Goal: Information Seeking & Learning: Learn about a topic

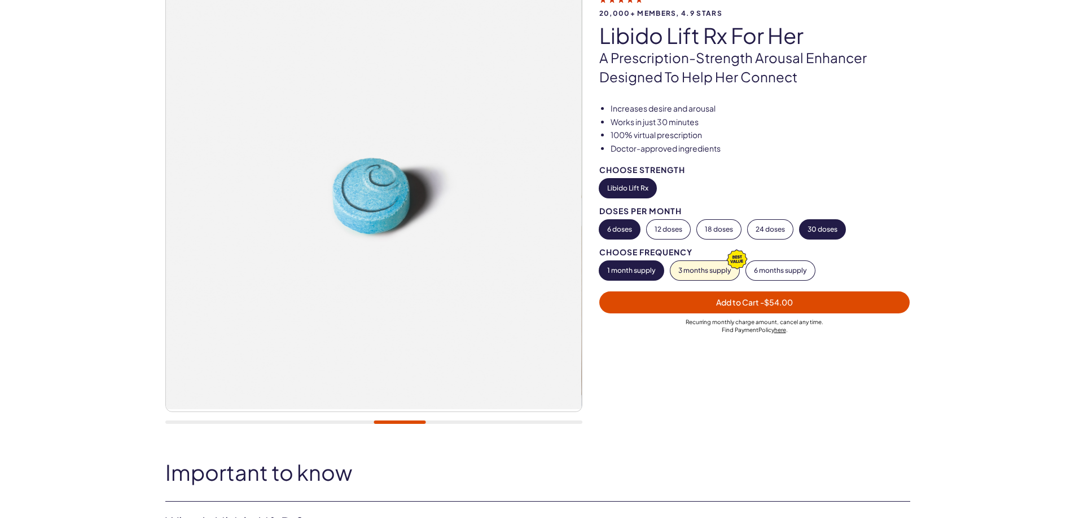
scroll to position [94, 0]
click at [774, 274] on button "6 months supply" at bounding box center [780, 270] width 69 height 19
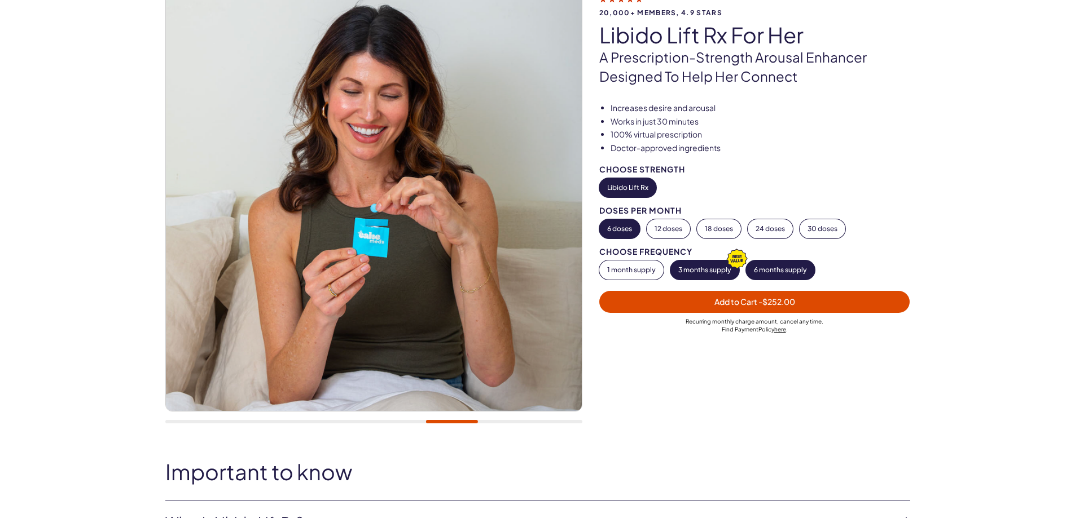
click at [727, 271] on icon "button" at bounding box center [736, 258] width 27 height 27
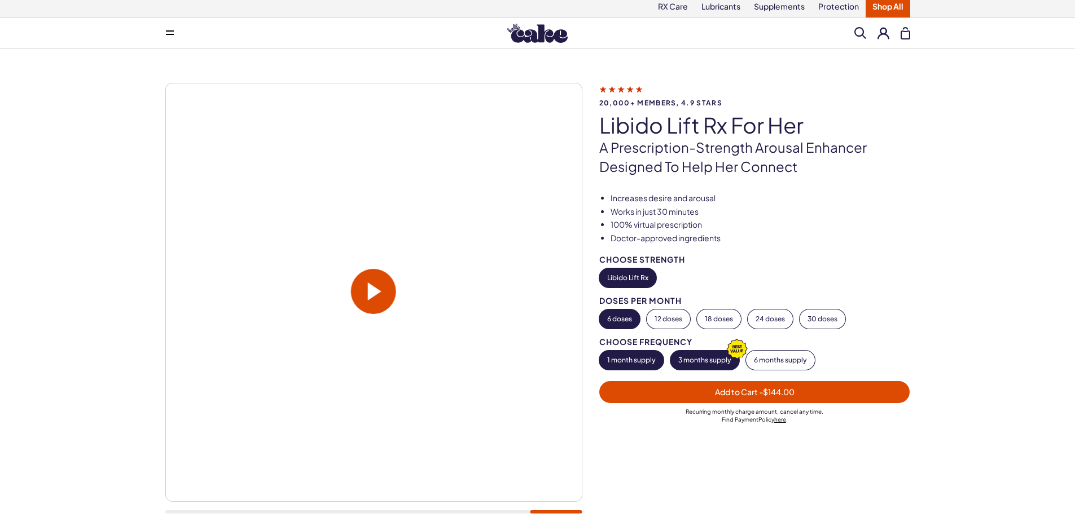
scroll to position [0, 0]
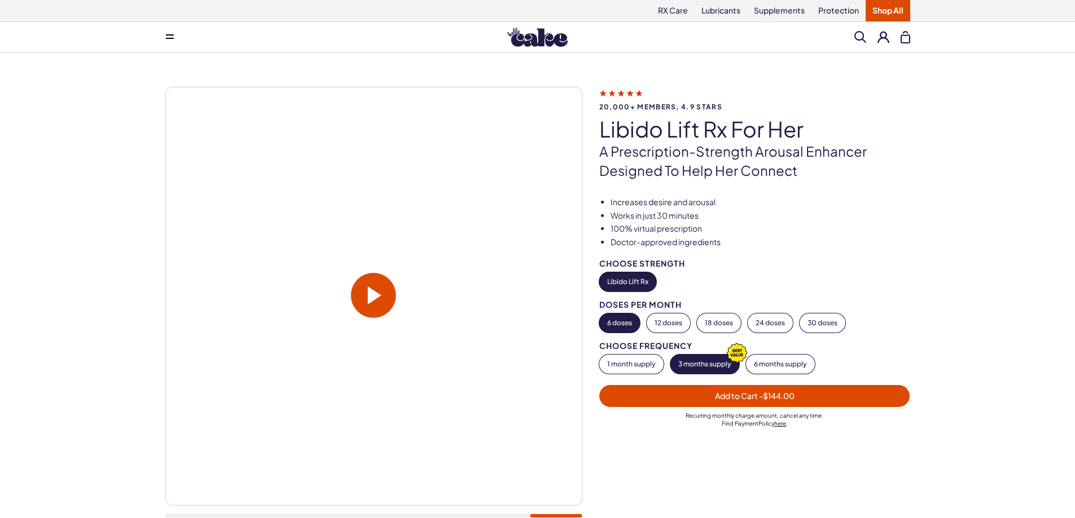
click at [526, 33] on img at bounding box center [537, 37] width 60 height 19
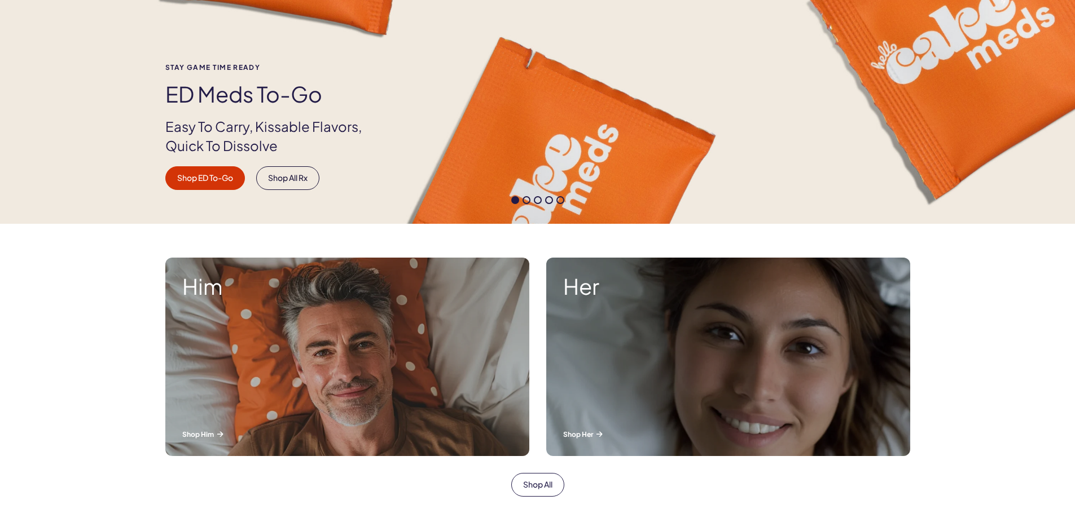
scroll to position [188, 0]
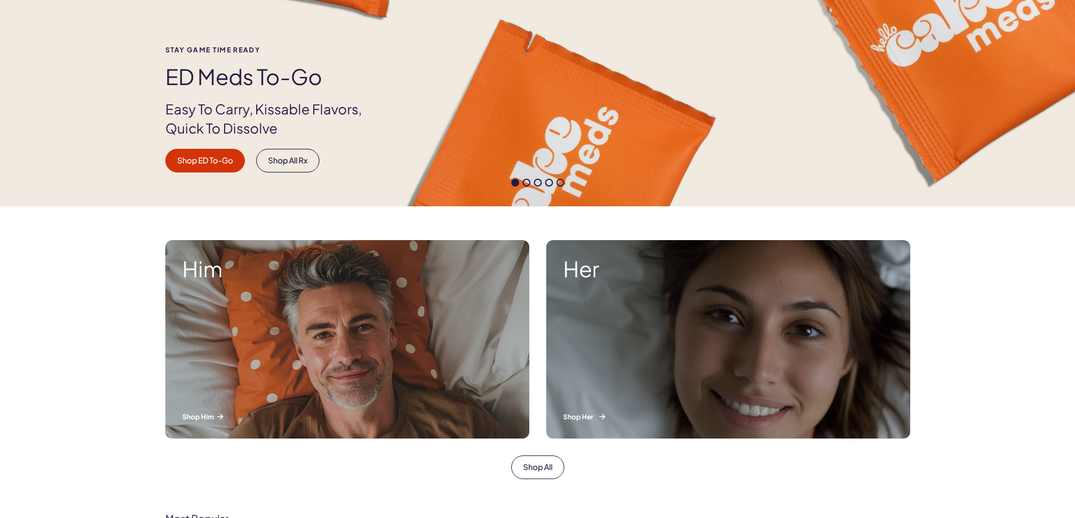
click at [733, 332] on div "Her Shop Her" at bounding box center [728, 339] width 364 height 199
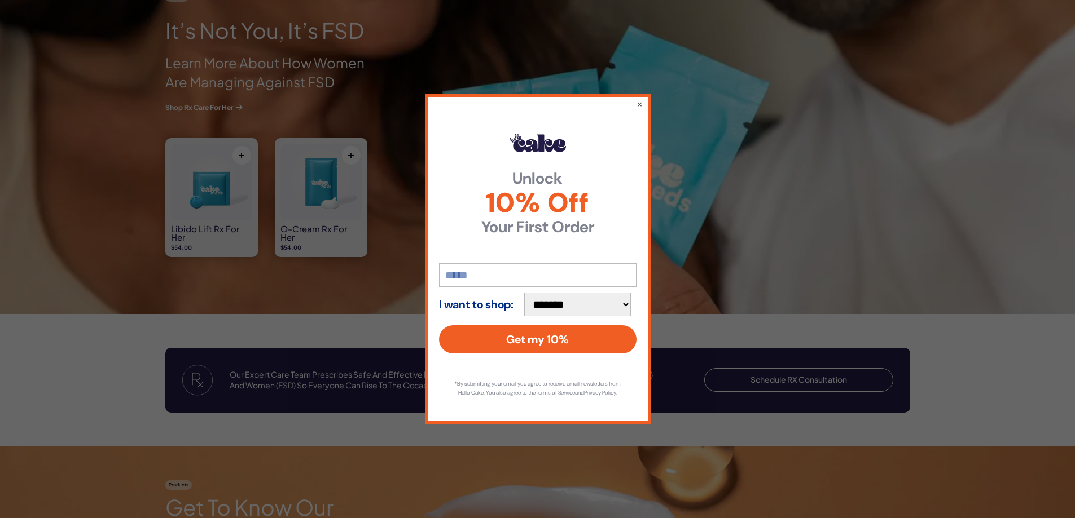
scroll to position [771, 0]
click at [636, 99] on button "×" at bounding box center [638, 104] width 7 height 14
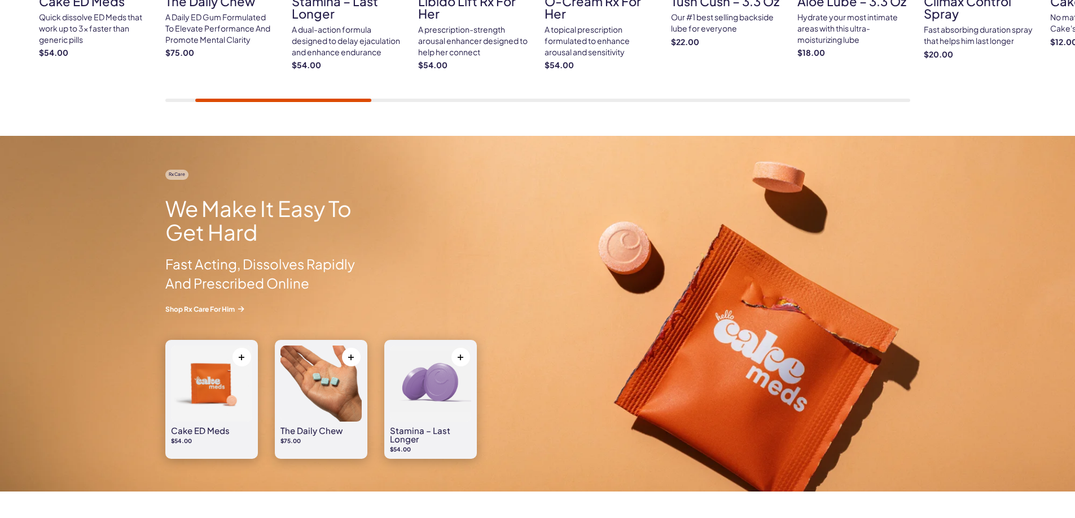
scroll to position [865, 0]
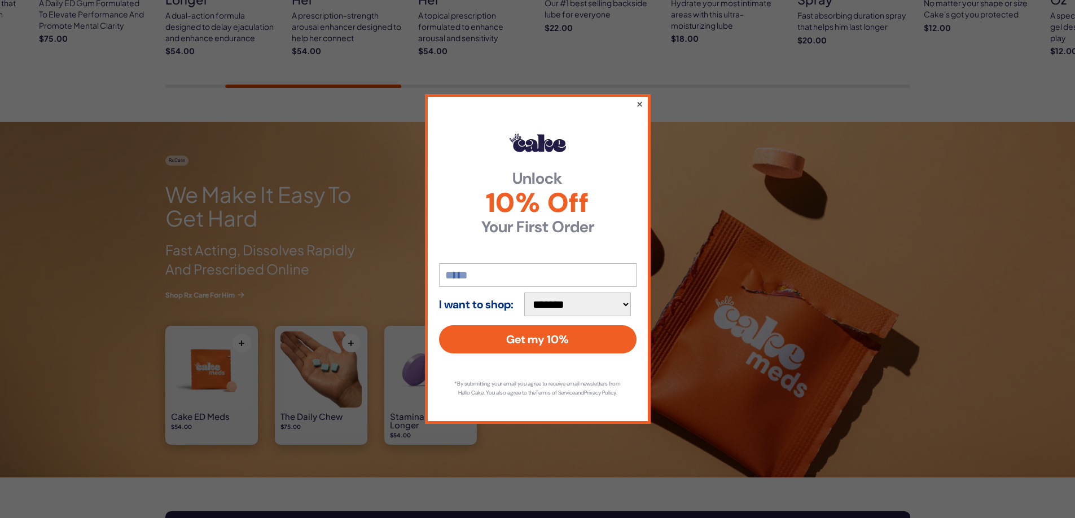
click at [639, 99] on button "×" at bounding box center [638, 104] width 7 height 14
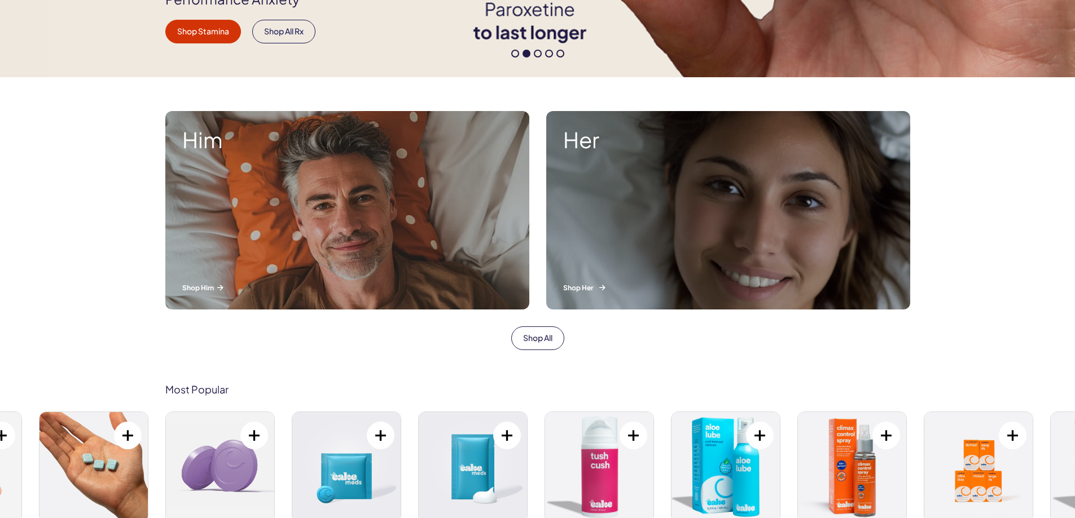
scroll to position [301, 0]
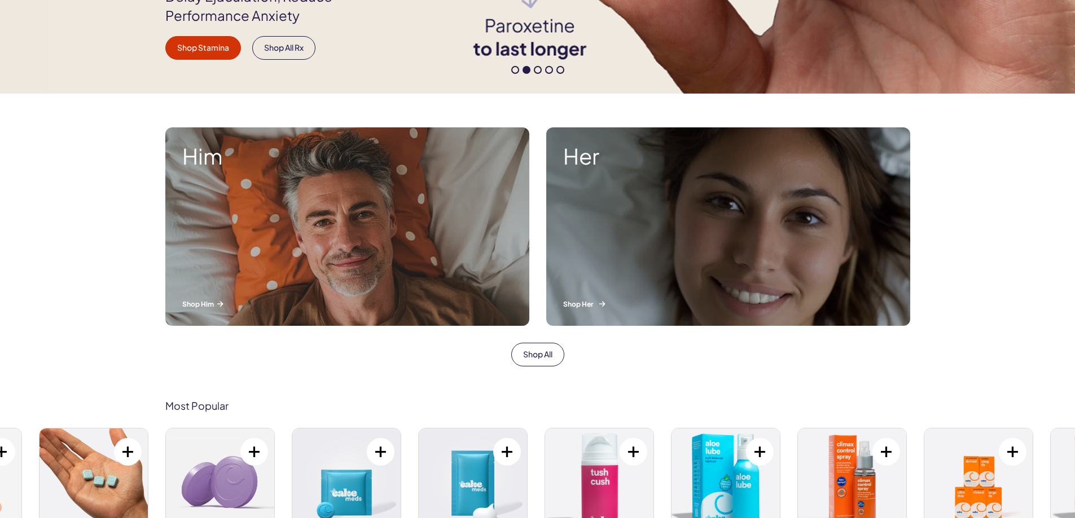
click at [653, 180] on div "Her Shop Her" at bounding box center [728, 226] width 364 height 199
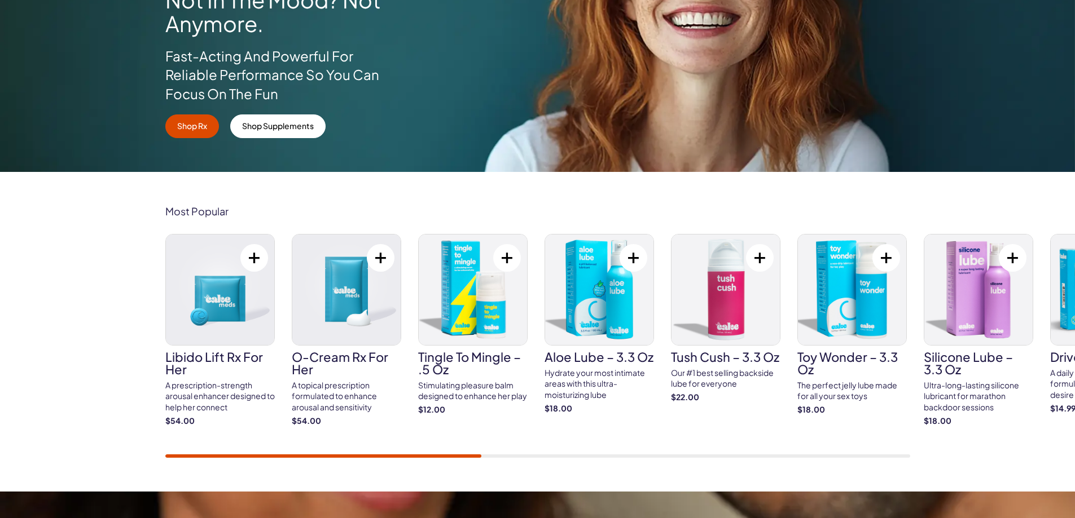
scroll to position [263, 0]
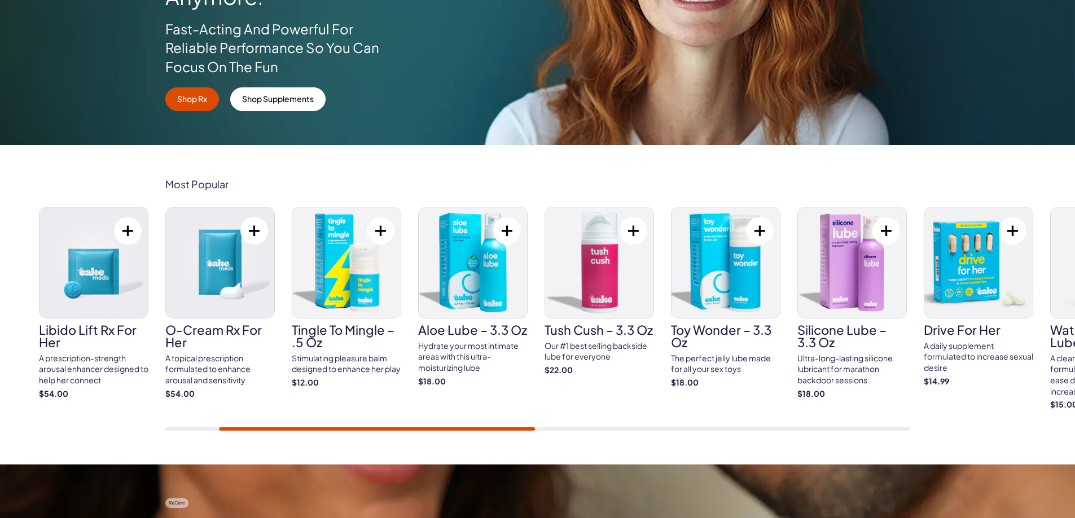
click at [108, 420] on div "Most Popular Libido Lift Rx For Her A prescription-strength arousal enhancer de…" at bounding box center [537, 305] width 1075 height 320
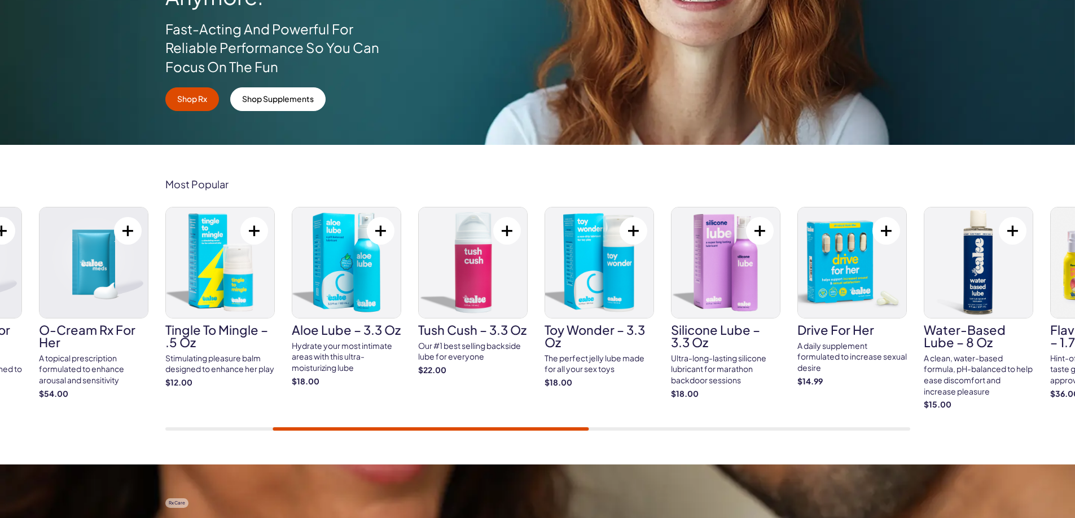
click at [832, 340] on link "drive for her A daily supplement formulated to increase sexual desire $14.99" at bounding box center [851, 297] width 109 height 180
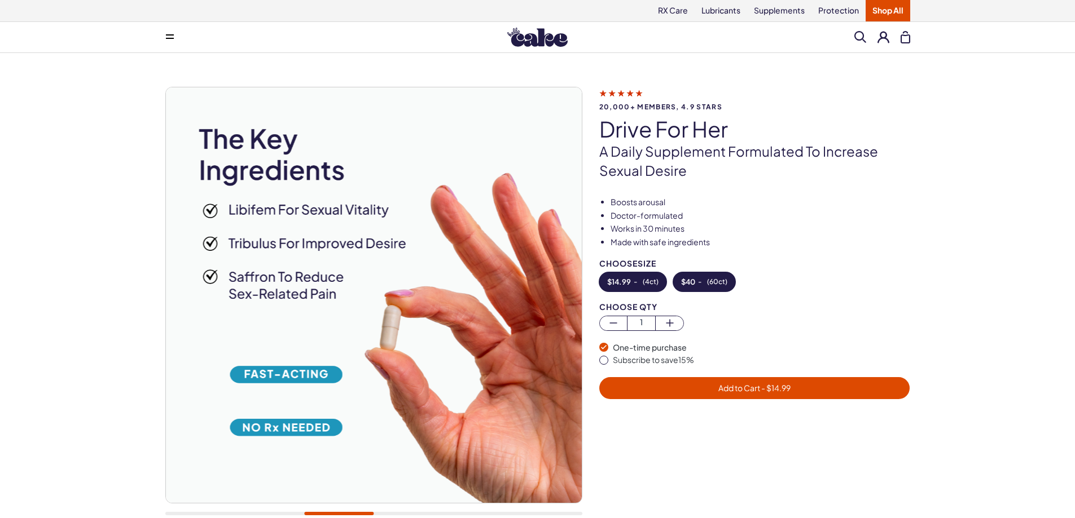
click at [716, 286] on button "$ 40 - ( 60ct )" at bounding box center [704, 281] width 62 height 19
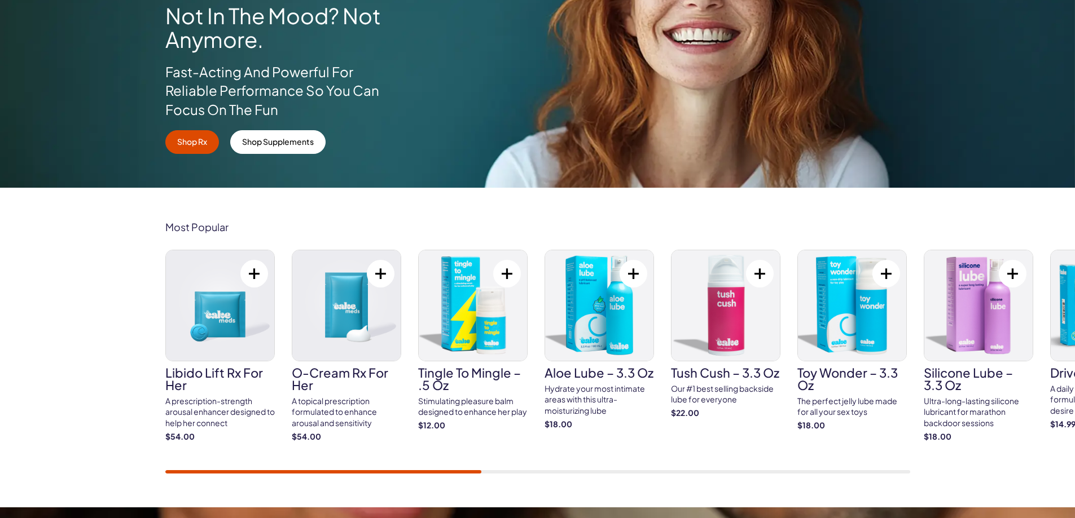
scroll to position [244, 0]
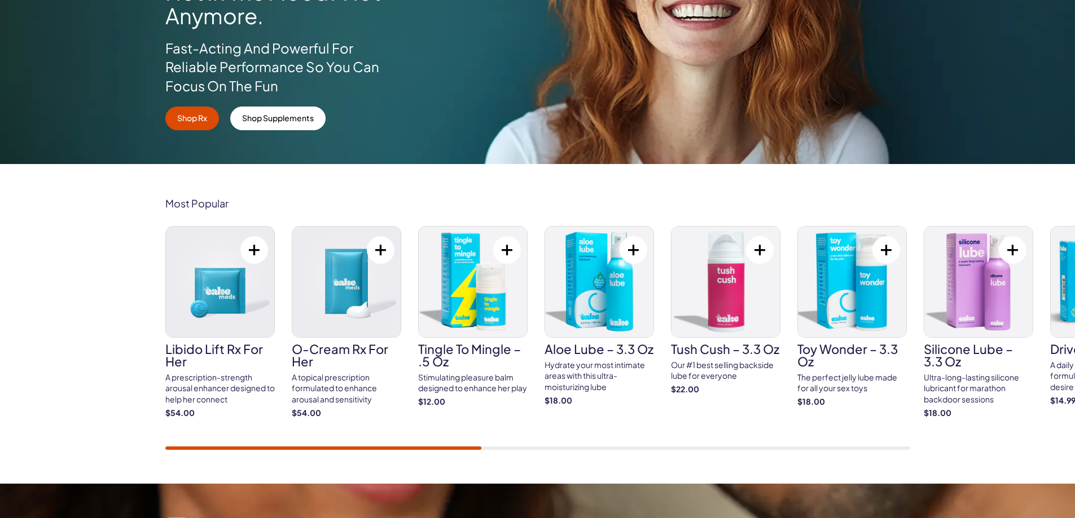
click at [200, 291] on img at bounding box center [220, 282] width 108 height 111
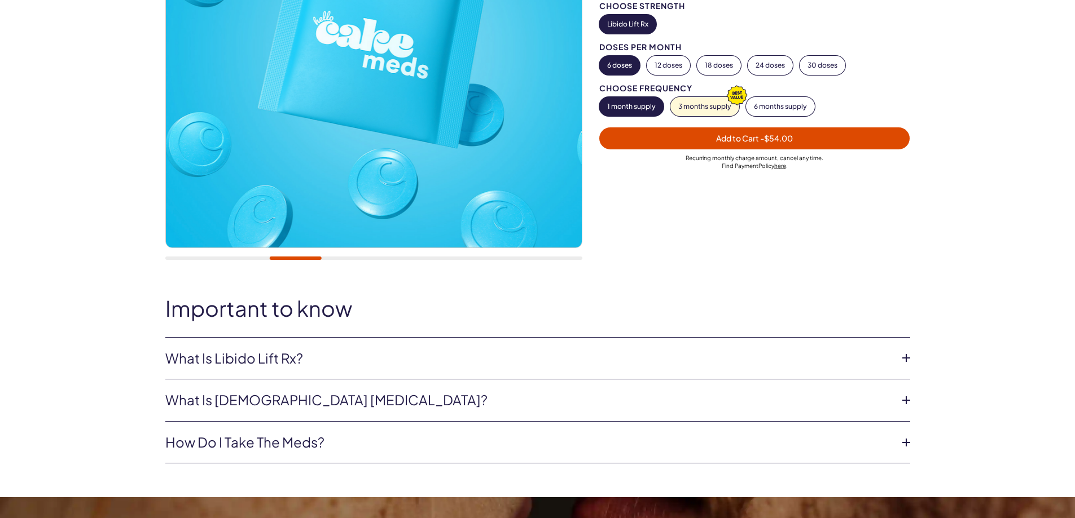
scroll to position [357, 0]
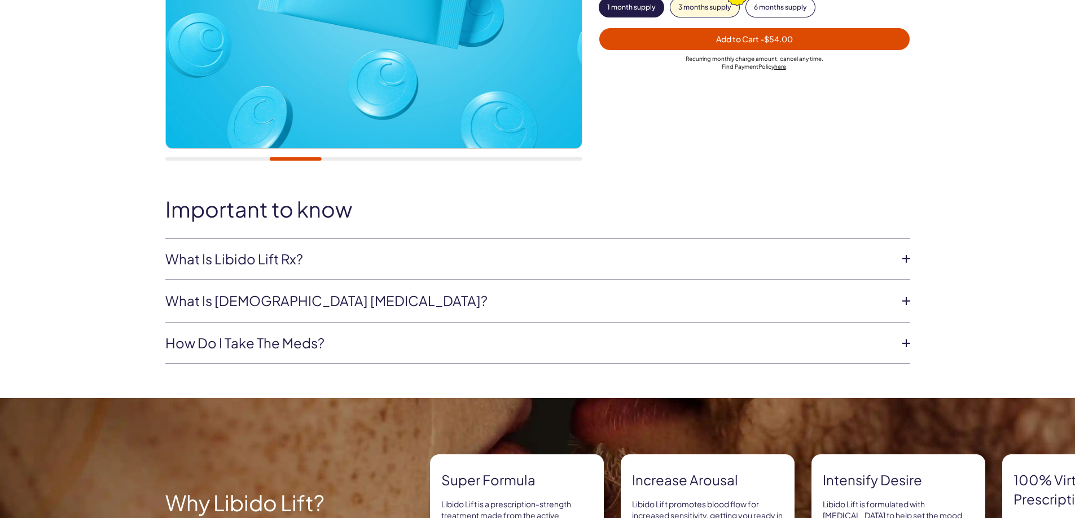
click at [878, 259] on link "What is Libido Lift Rx?" at bounding box center [528, 259] width 727 height 19
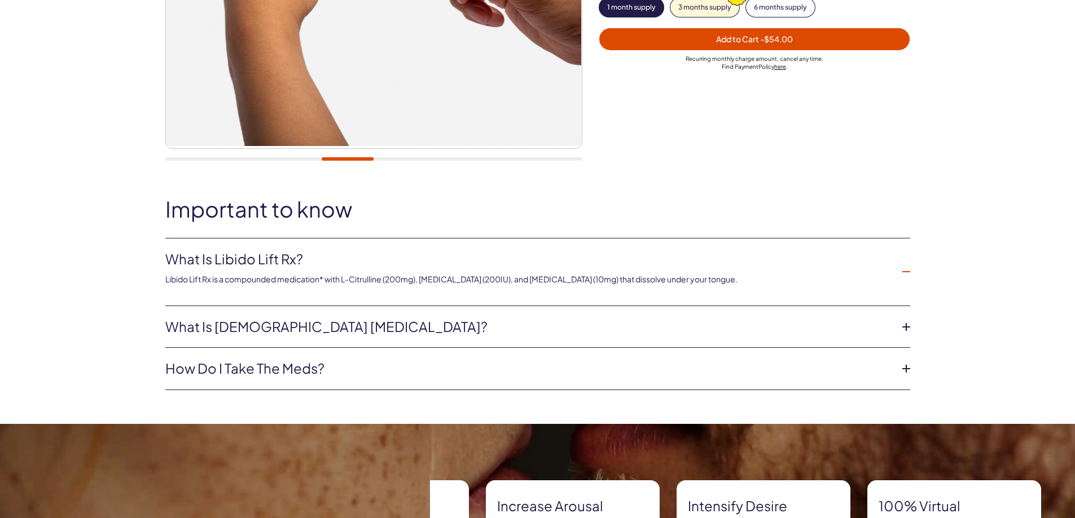
click at [878, 259] on link "What is Libido Lift Rx?" at bounding box center [528, 259] width 727 height 19
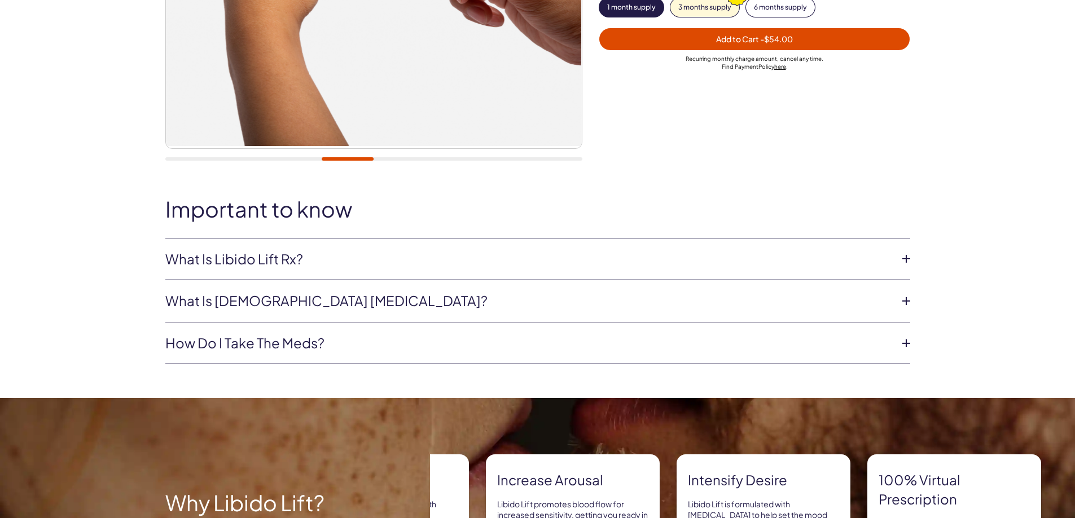
click at [852, 301] on link "What is [DEMOGRAPHIC_DATA] [MEDICAL_DATA]?" at bounding box center [528, 301] width 727 height 19
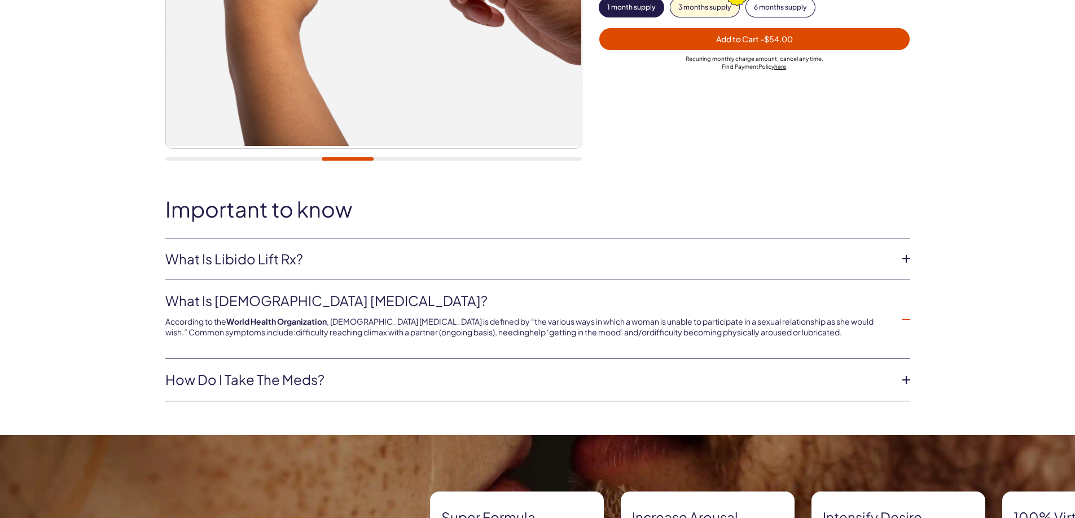
click at [852, 301] on link "What is [DEMOGRAPHIC_DATA] [MEDICAL_DATA]?" at bounding box center [528, 301] width 727 height 19
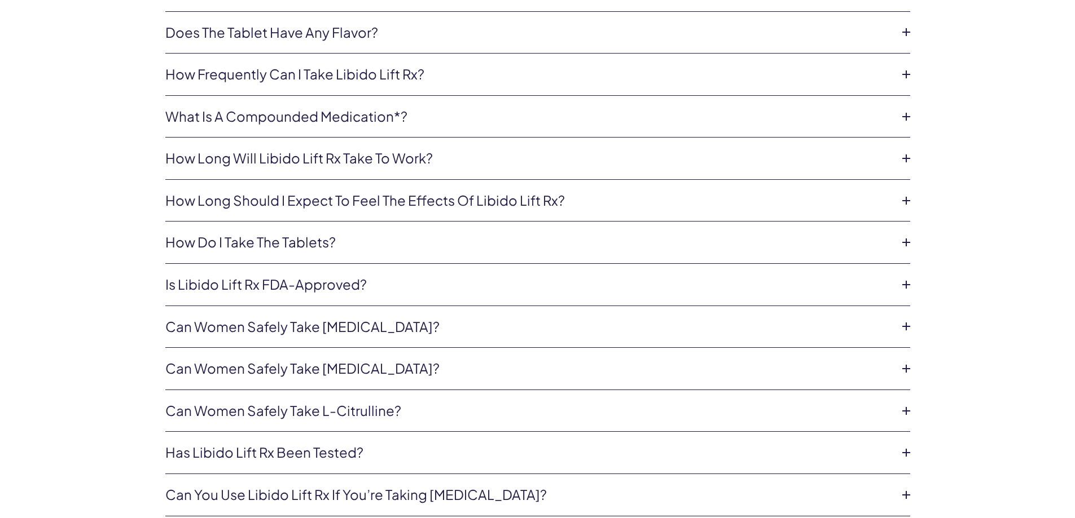
scroll to position [2520, 0]
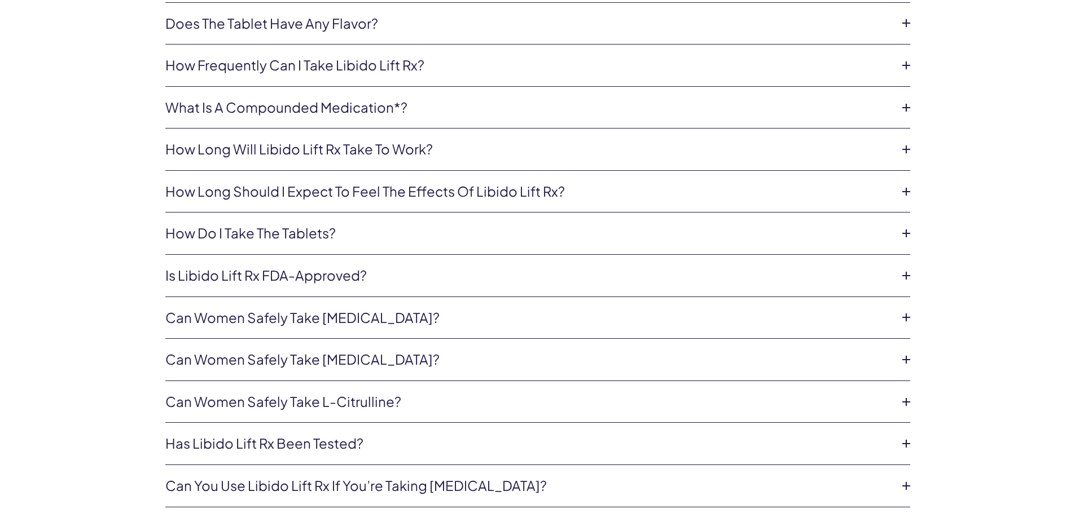
click at [500, 155] on link "How long will Libido Lift Rx take to work?" at bounding box center [528, 149] width 727 height 19
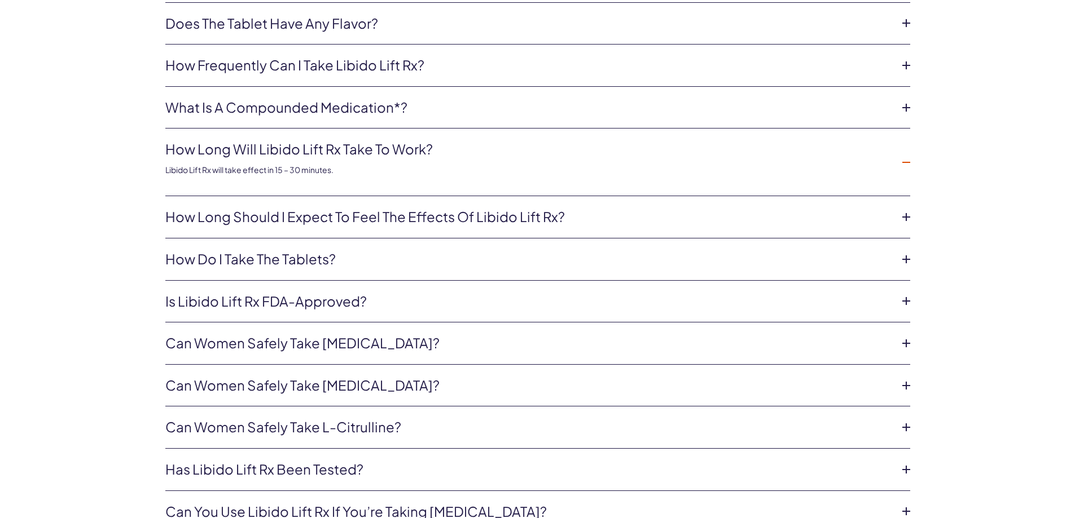
click at [500, 155] on link "How long will Libido Lift Rx take to work?" at bounding box center [528, 149] width 727 height 19
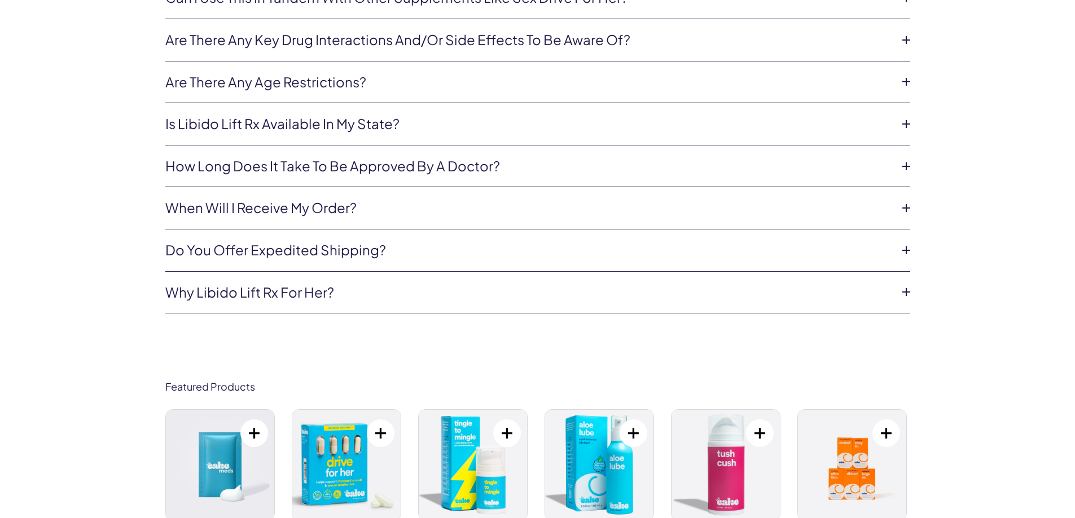
scroll to position [3159, 0]
